Goal: Communication & Community: Participate in discussion

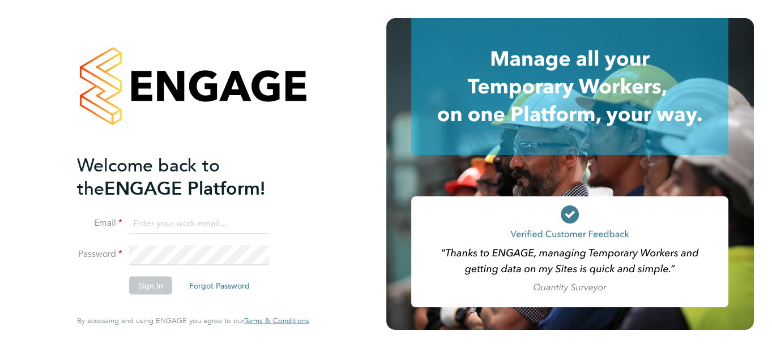
type input "jboulding@protocol.co.uk"
click at [153, 284] on button "Sign In" at bounding box center [150, 286] width 43 height 18
click at [153, 284] on div "Sorry, we are having problems connecting to our services." at bounding box center [193, 174] width 386 height 348
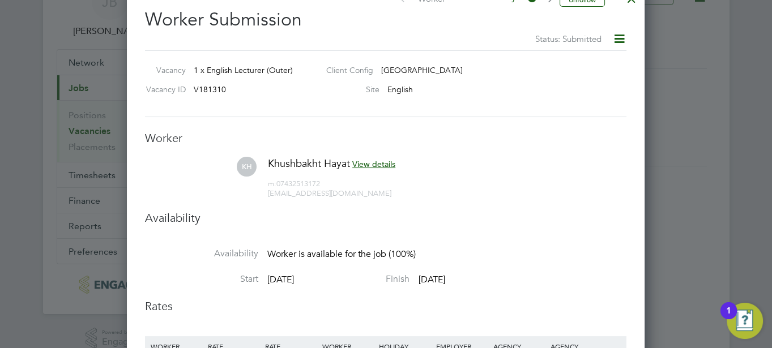
scroll to position [58, 0]
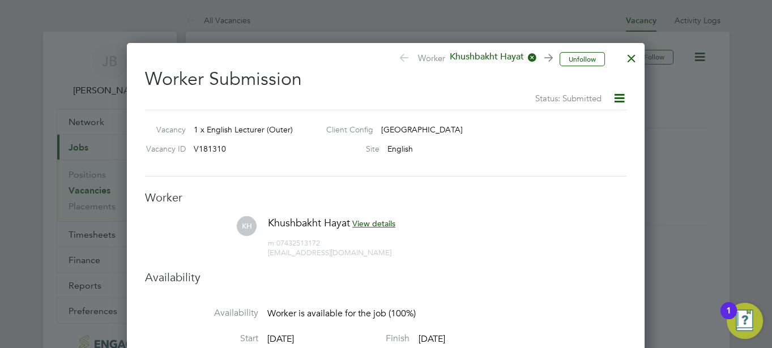
click at [619, 100] on icon at bounding box center [619, 98] width 14 height 14
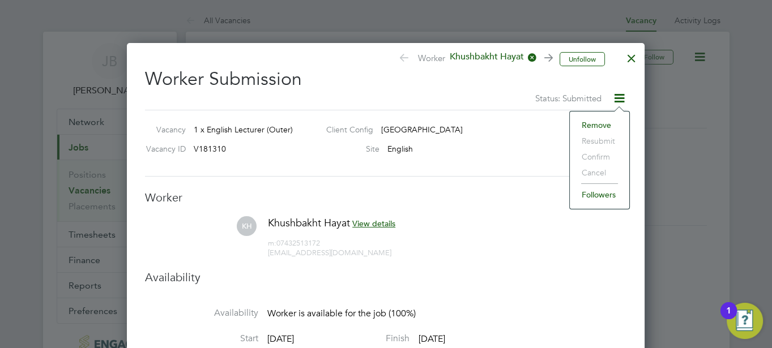
click at [488, 153] on div "Site English" at bounding box center [464, 151] width 295 height 17
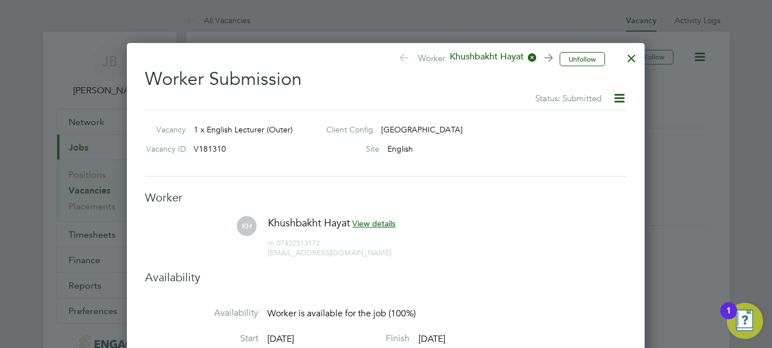
click at [632, 59] on div at bounding box center [631, 55] width 20 height 20
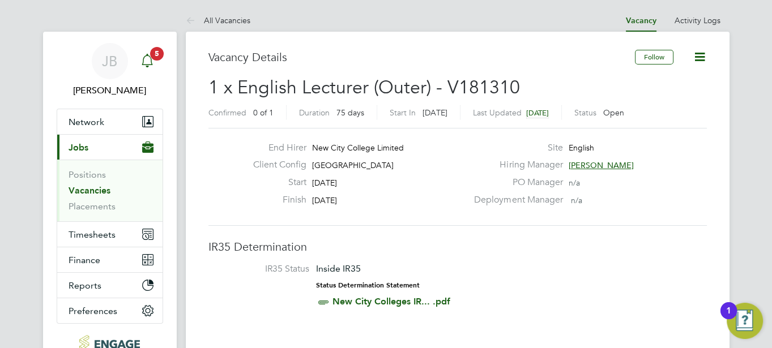
click at [149, 59] on icon "Main navigation" at bounding box center [147, 61] width 14 height 14
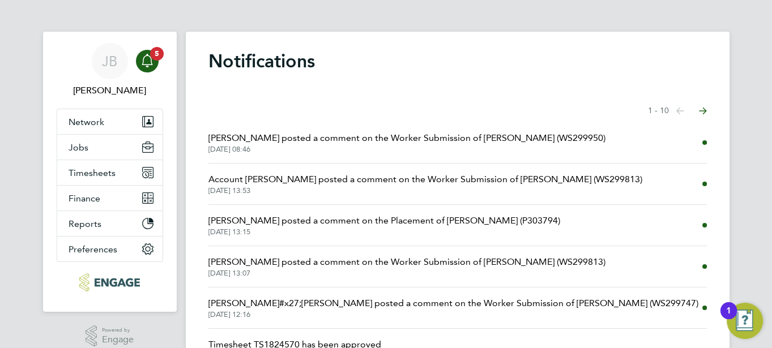
click at [287, 138] on span "Daria Gregory posted a comment on the Worker Submission of Khushbakht Hayat (WS…" at bounding box center [406, 138] width 397 height 14
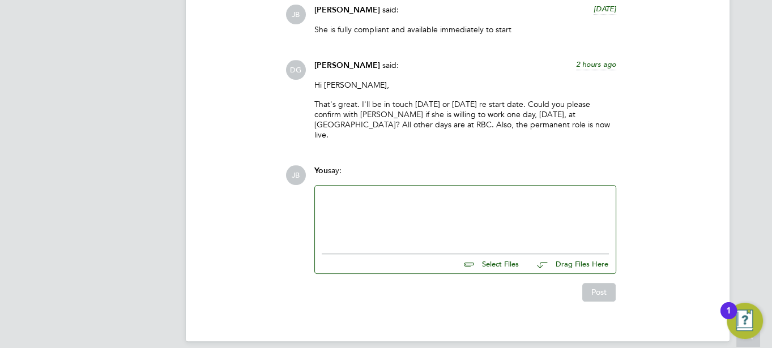
click at [386, 233] on div at bounding box center [465, 217] width 301 height 62
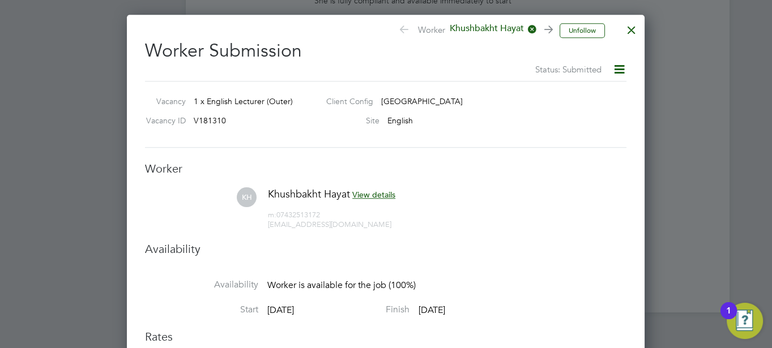
click at [630, 27] on div at bounding box center [631, 27] width 20 height 20
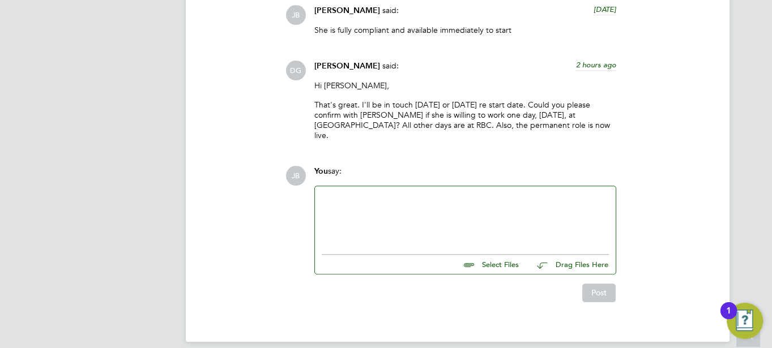
click at [396, 201] on div at bounding box center [465, 217] width 287 height 49
click at [386, 249] on ul at bounding box center [465, 252] width 287 height 6
click at [379, 194] on div "Hey Daria," at bounding box center [465, 217] width 287 height 49
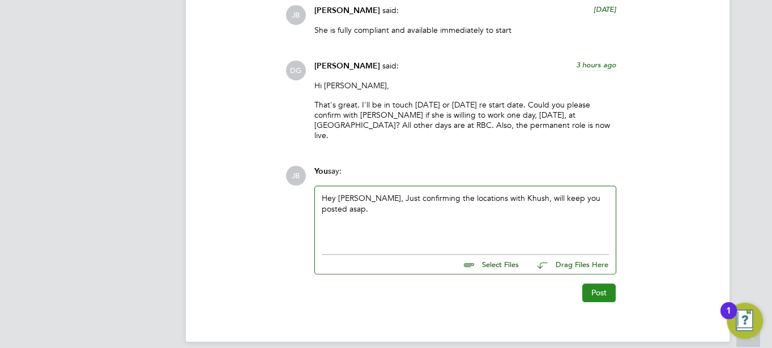
click at [595, 284] on button "Post" at bounding box center [598, 293] width 33 height 18
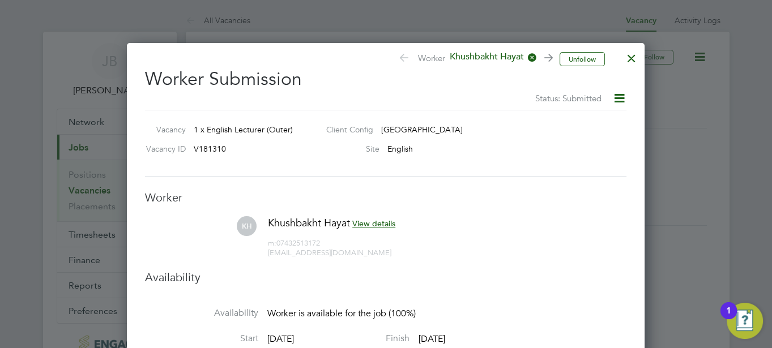
click at [634, 59] on div at bounding box center [631, 55] width 20 height 20
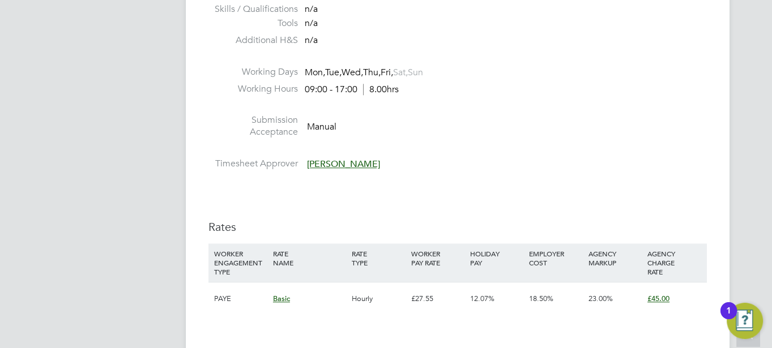
scroll to position [1497, 0]
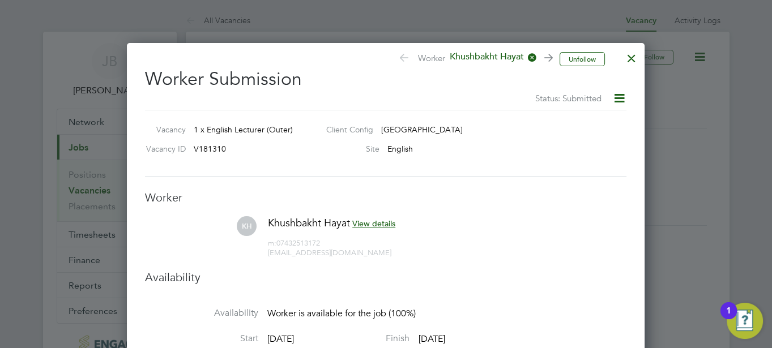
scroll to position [179, 0]
click at [398, 60] on icon at bounding box center [402, 59] width 8 height 11
click at [640, 58] on div at bounding box center [631, 55] width 20 height 20
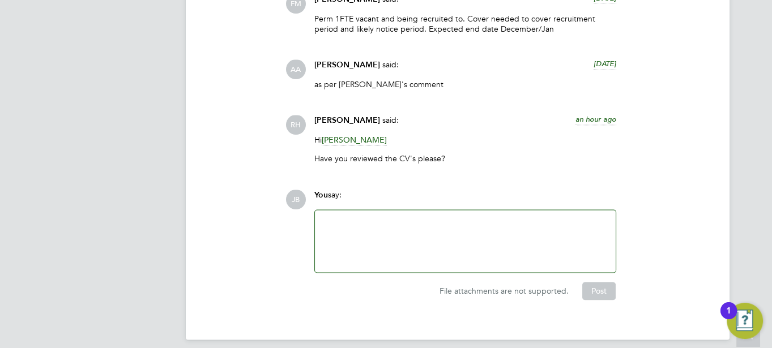
click at [374, 235] on div at bounding box center [465, 241] width 287 height 49
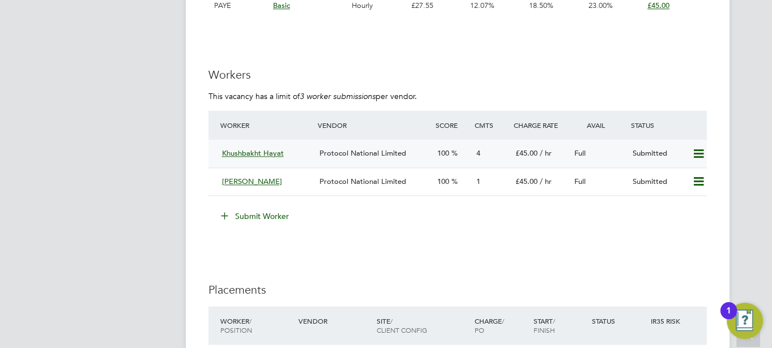
click at [380, 153] on span "Protocol National Limited" at bounding box center [362, 153] width 87 height 10
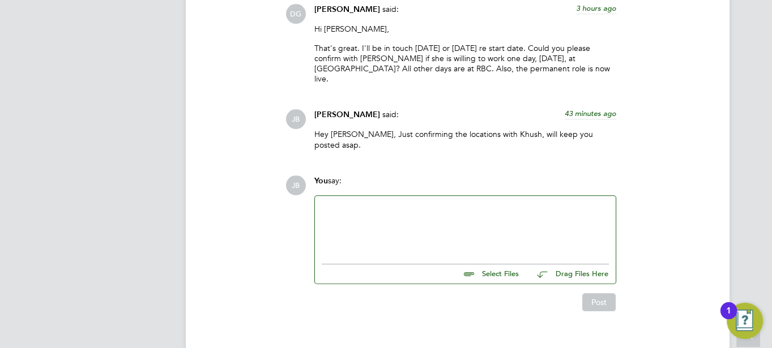
click at [381, 217] on div at bounding box center [465, 227] width 287 height 49
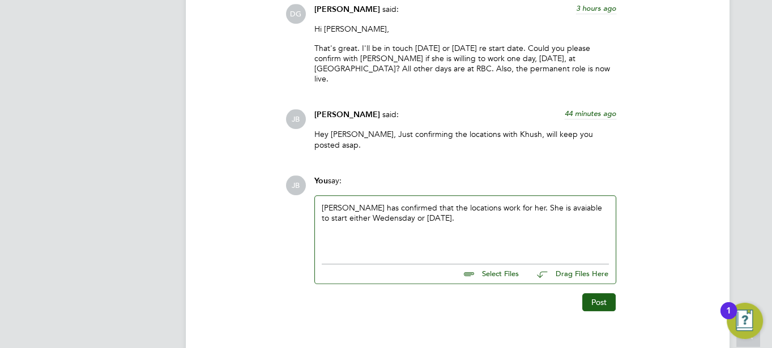
click at [538, 203] on div "Khush has confirmed that the locations work for her. She is avaiable to start e…" at bounding box center [465, 227] width 287 height 49
click at [606, 293] on button "Post" at bounding box center [598, 302] width 33 height 18
